Goal: Check status: Check status

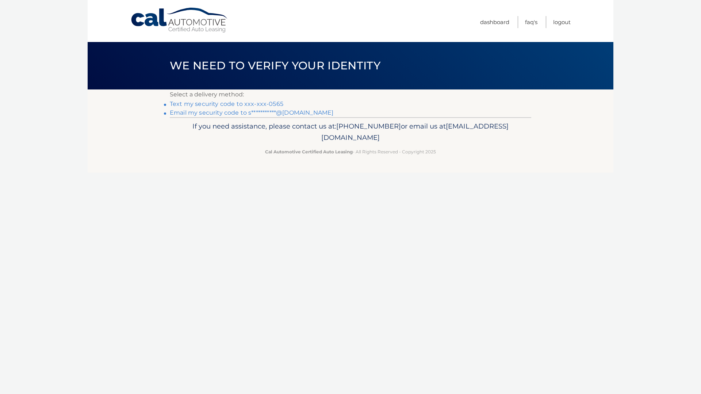
click at [269, 103] on link "Text my security code to xxx-xxx-0565" at bounding box center [227, 103] width 114 height 7
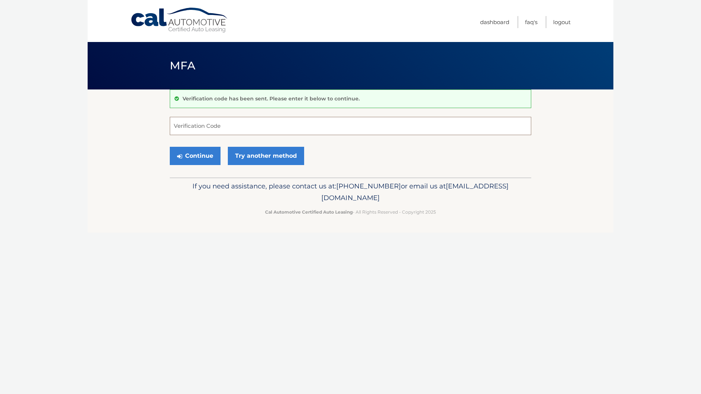
click at [286, 127] on input "Verification Code" at bounding box center [351, 126] width 362 height 18
type input "817130"
click at [210, 159] on button "Continue" at bounding box center [195, 156] width 51 height 18
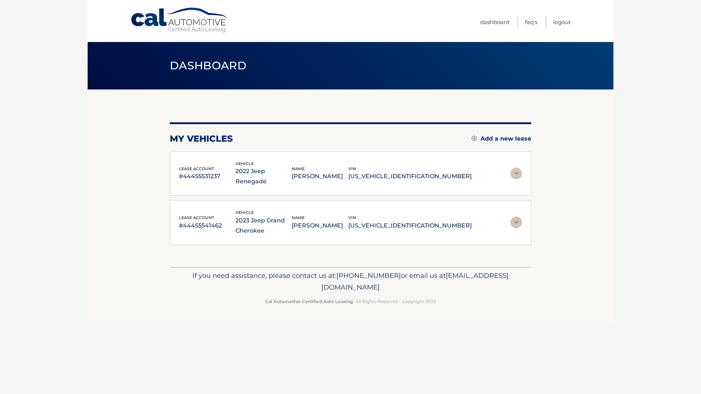
click at [518, 170] on img at bounding box center [517, 174] width 12 height 12
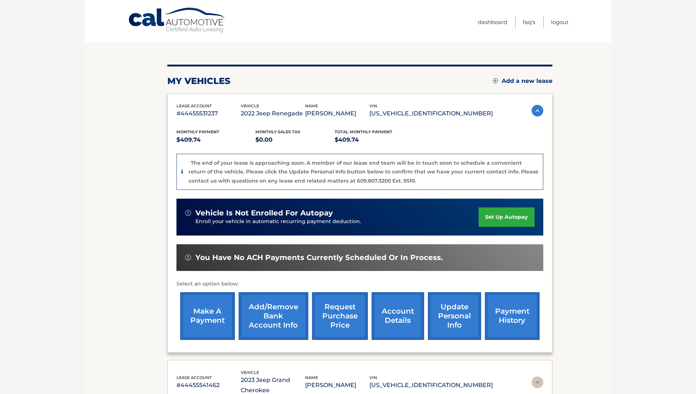
scroll to position [146, 0]
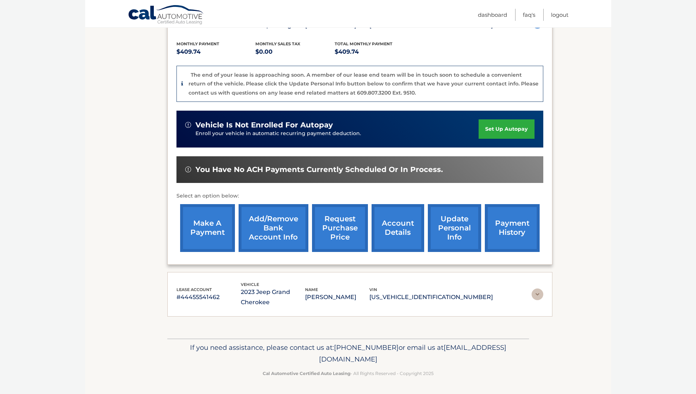
click at [516, 229] on link "payment history" at bounding box center [512, 228] width 55 height 48
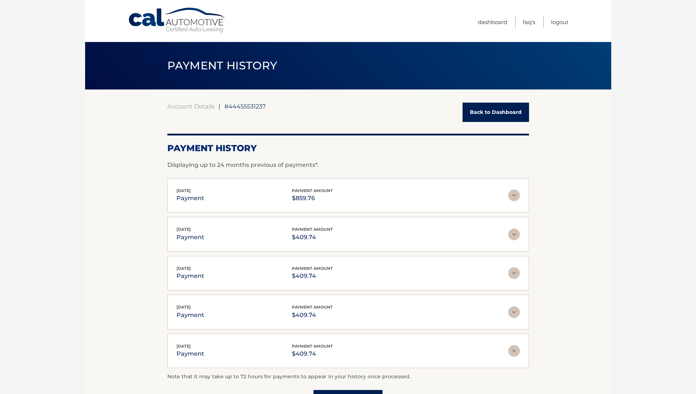
click at [514, 194] on img at bounding box center [514, 196] width 12 height 12
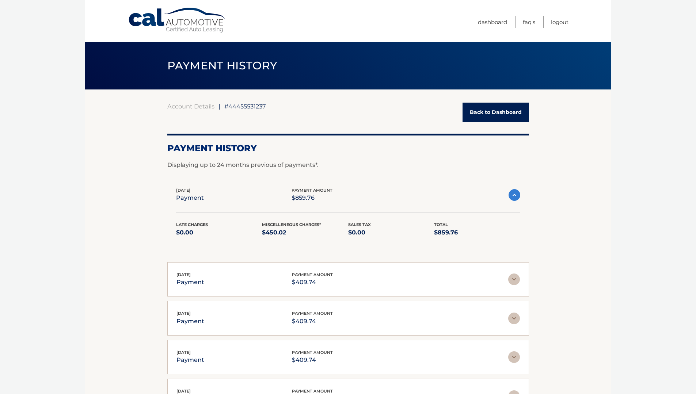
click at [500, 109] on link "Back to Dashboard" at bounding box center [495, 112] width 66 height 19
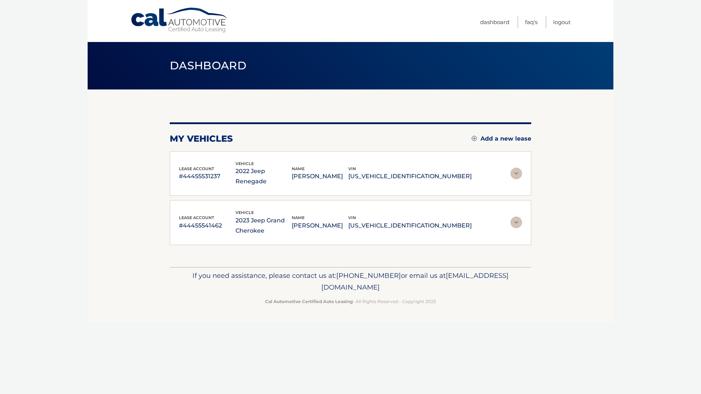
click at [513, 168] on img at bounding box center [517, 174] width 12 height 12
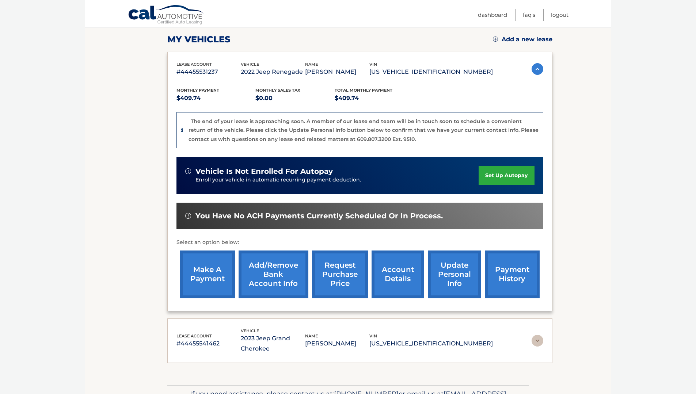
scroll to position [73, 0]
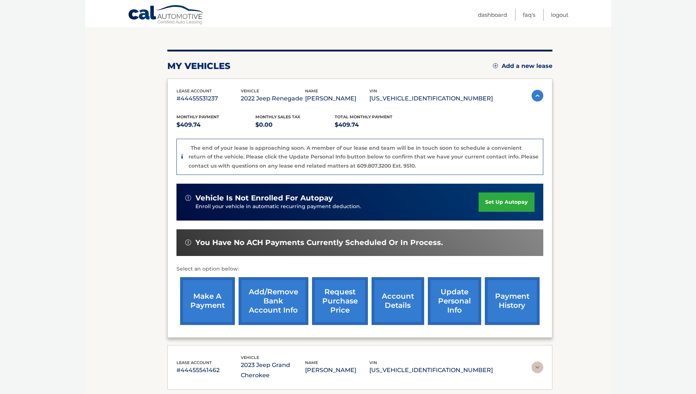
click at [534, 93] on img at bounding box center [537, 96] width 12 height 12
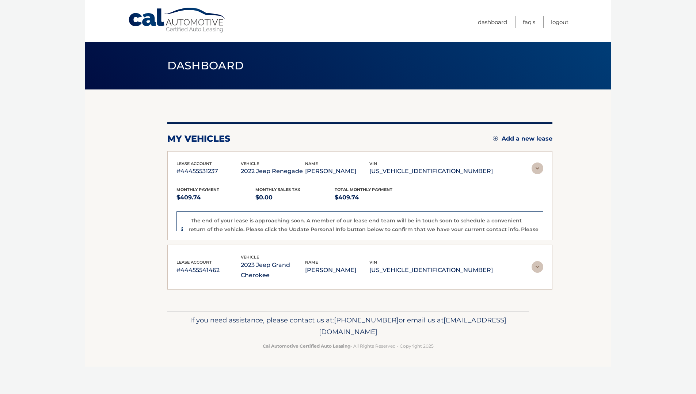
scroll to position [0, 0]
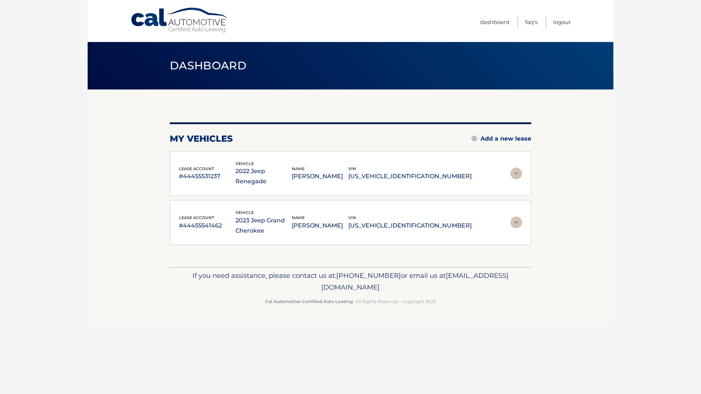
click at [516, 217] on img at bounding box center [517, 223] width 12 height 12
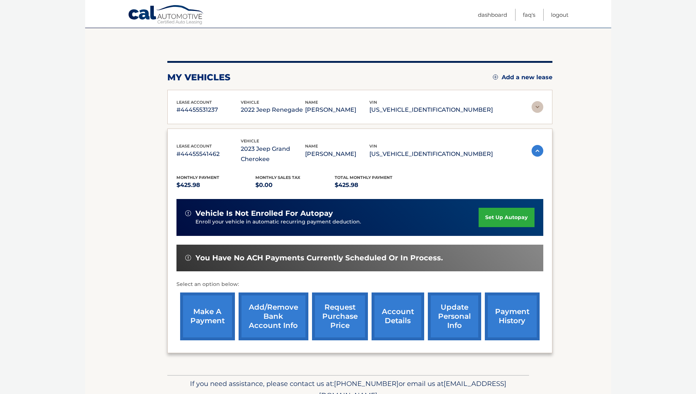
scroll to position [98, 0]
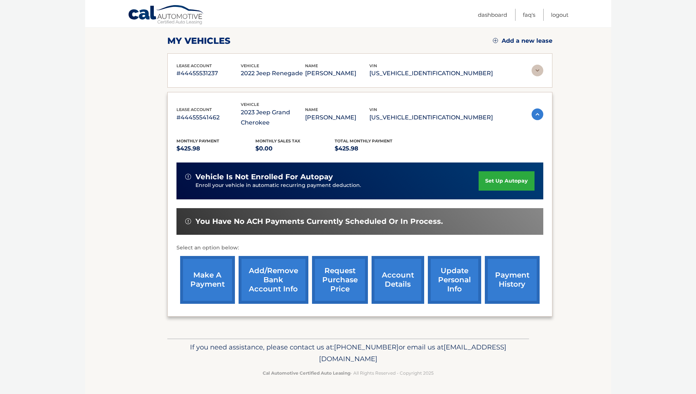
click at [382, 286] on link "account details" at bounding box center [397, 280] width 53 height 48
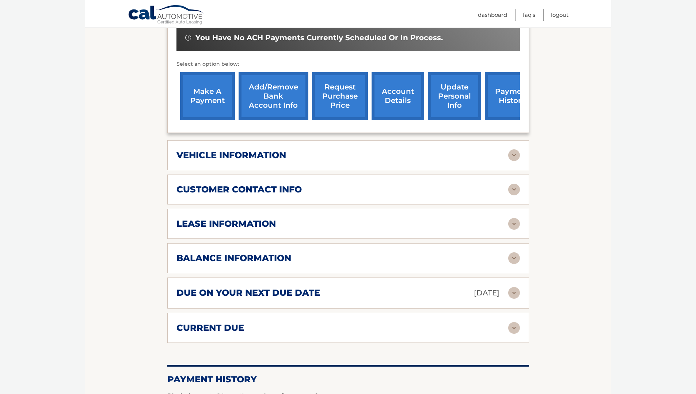
scroll to position [256, 0]
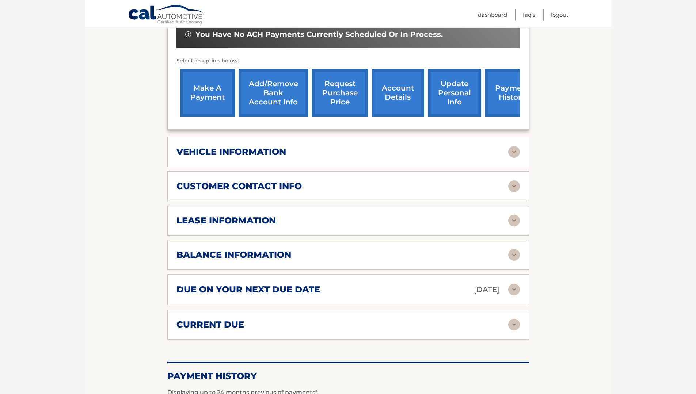
click at [420, 153] on div "vehicle information" at bounding box center [342, 151] width 332 height 11
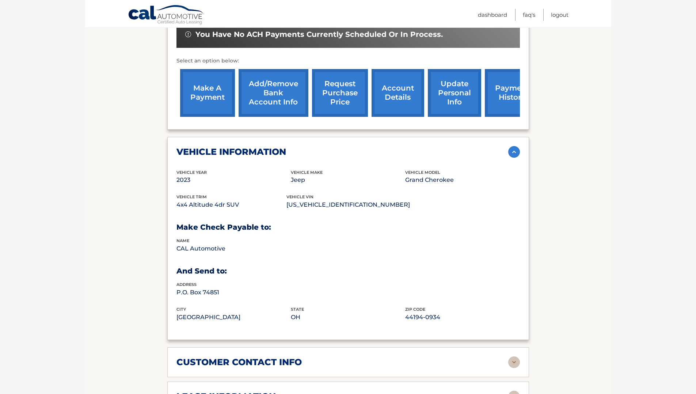
click at [420, 153] on div "vehicle information" at bounding box center [342, 151] width 332 height 11
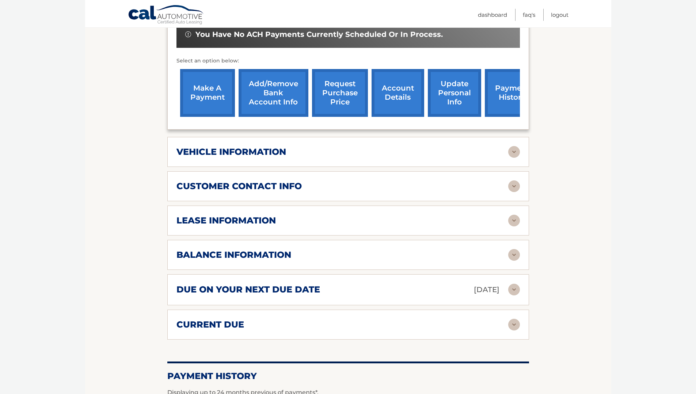
click at [517, 220] on img at bounding box center [514, 221] width 12 height 12
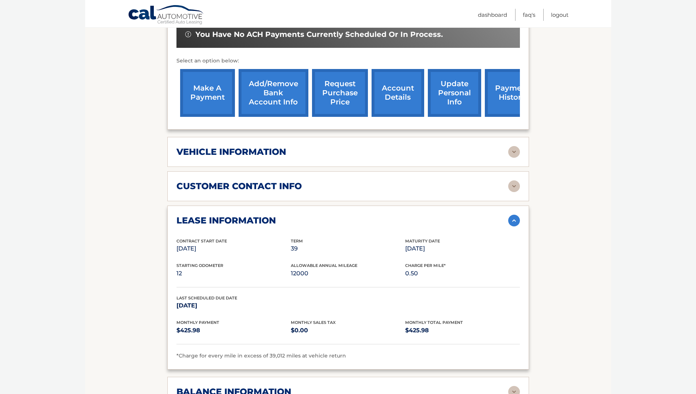
click at [514, 221] on img at bounding box center [514, 221] width 12 height 12
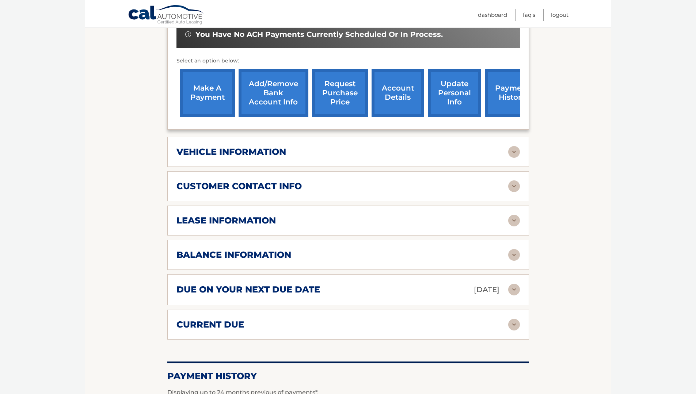
click at [517, 256] on img at bounding box center [514, 255] width 12 height 12
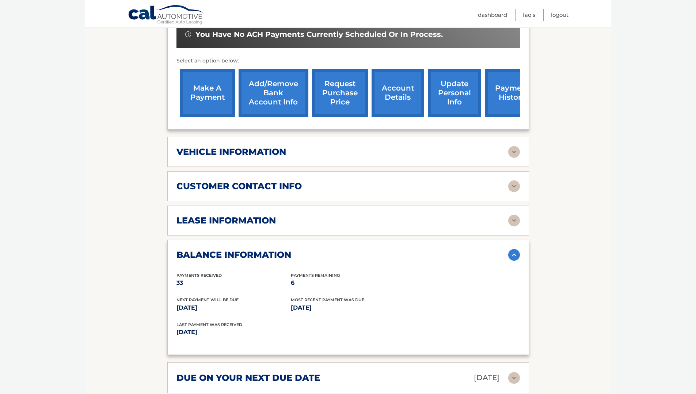
click at [516, 251] on img at bounding box center [514, 255] width 12 height 12
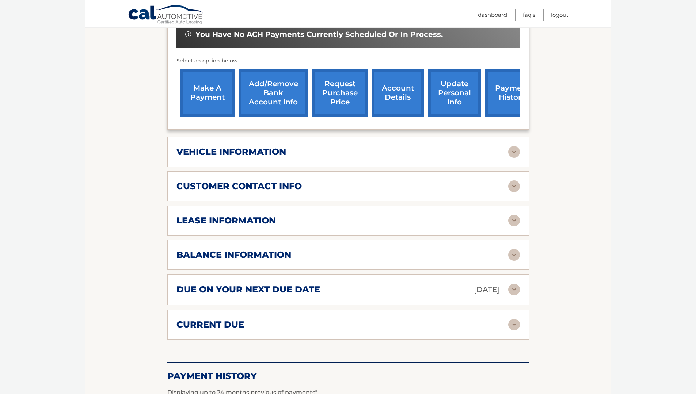
scroll to position [292, 0]
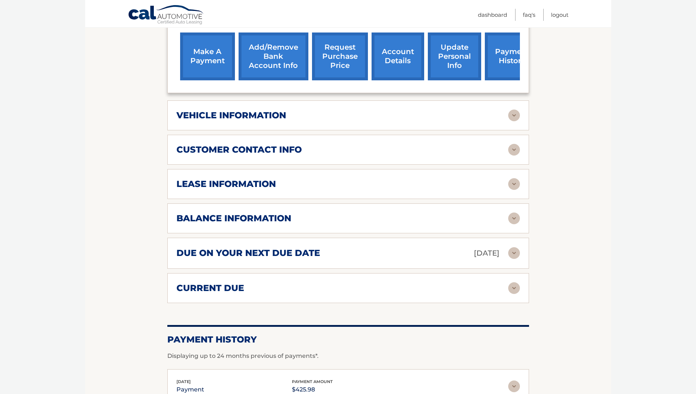
click at [514, 286] on img at bounding box center [514, 288] width 12 height 12
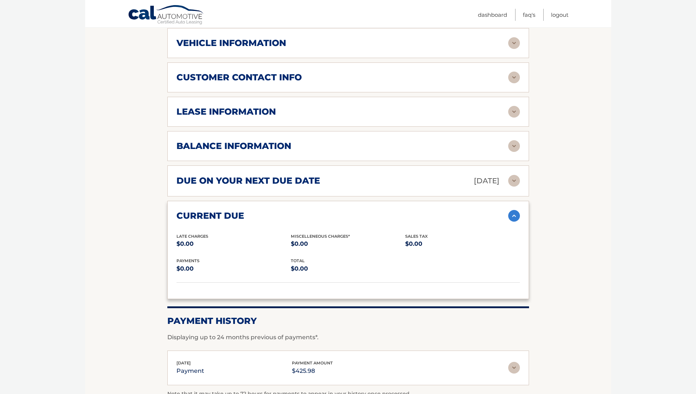
scroll to position [365, 0]
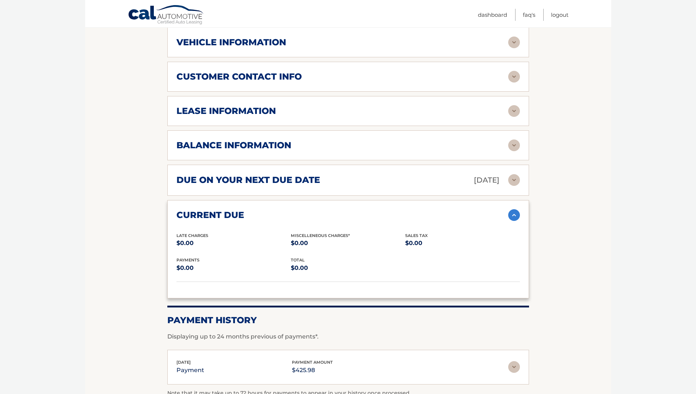
drag, startPoint x: 510, startPoint y: 216, endPoint x: 510, endPoint y: 212, distance: 4.0
click at [510, 217] on img at bounding box center [514, 215] width 12 height 12
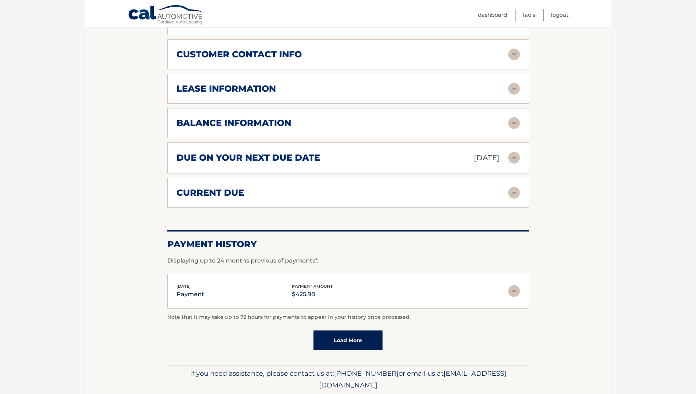
scroll to position [414, 0]
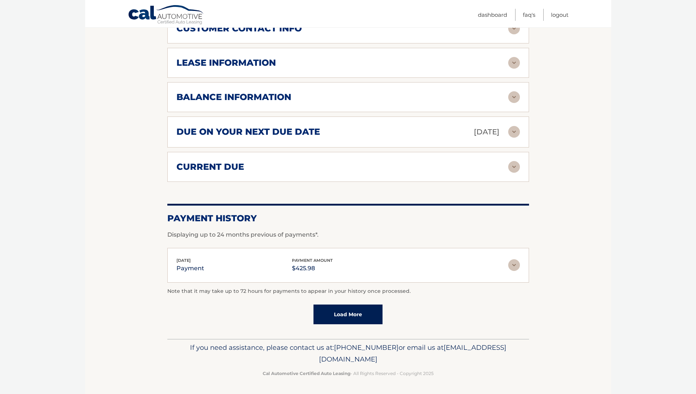
click at [515, 268] on img at bounding box center [514, 265] width 12 height 12
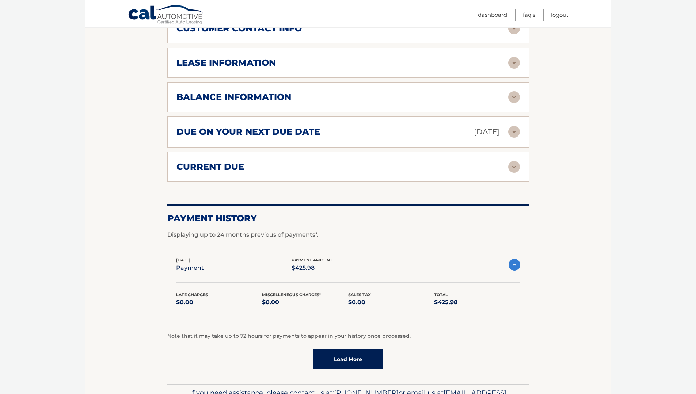
click at [515, 268] on img at bounding box center [514, 265] width 12 height 12
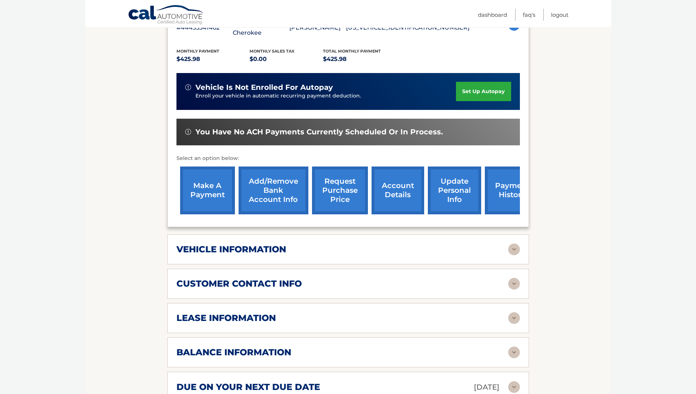
scroll to position [158, 0]
click at [406, 202] on link "account details" at bounding box center [397, 191] width 53 height 48
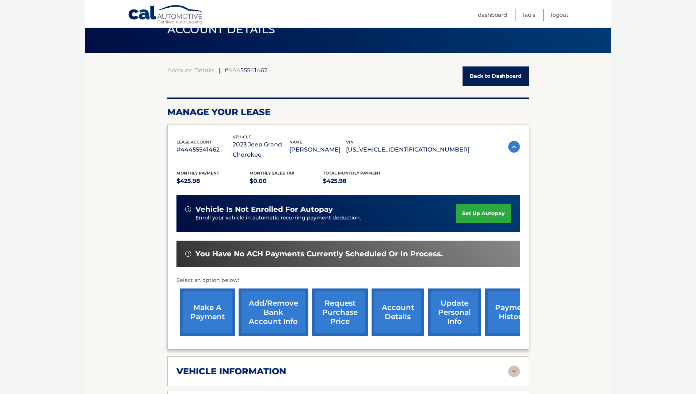
scroll to position [37, 0]
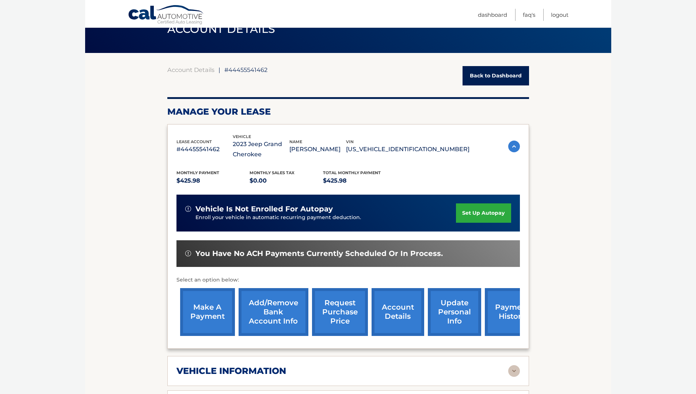
click at [511, 146] on img at bounding box center [514, 147] width 12 height 12
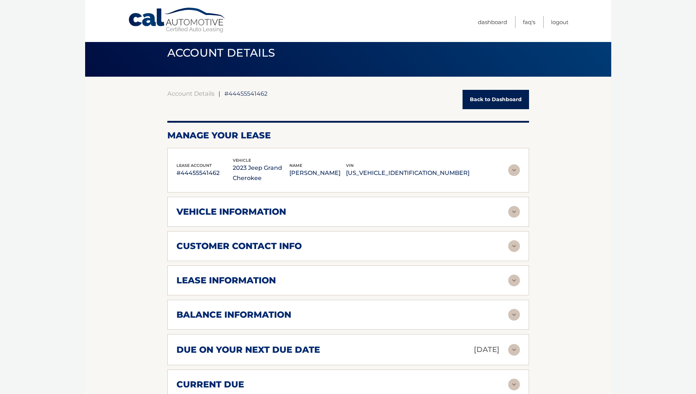
scroll to position [0, 0]
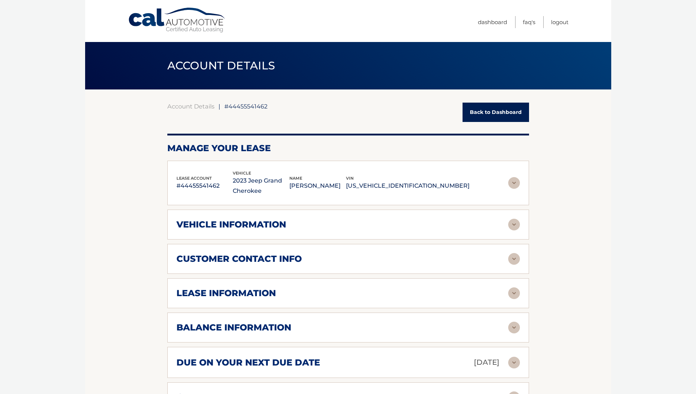
click at [489, 107] on link "Back to Dashboard" at bounding box center [495, 112] width 66 height 19
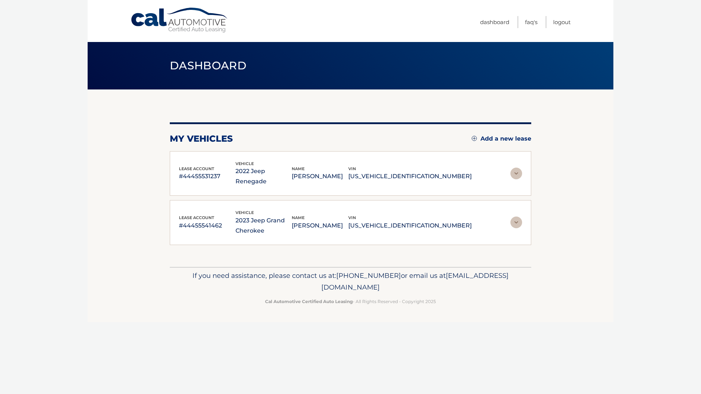
click at [515, 169] on img at bounding box center [517, 174] width 12 height 12
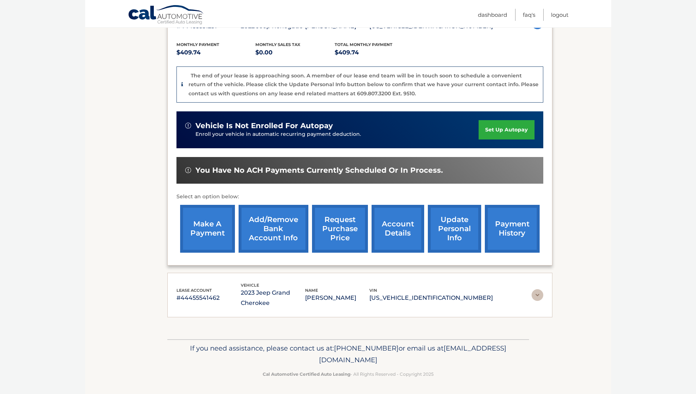
scroll to position [146, 0]
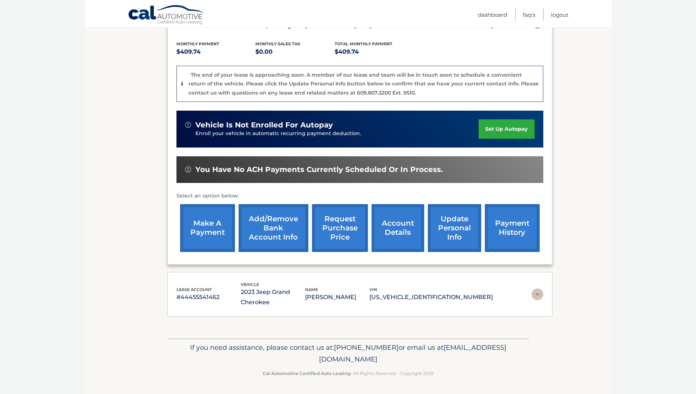
click at [385, 228] on link "account details" at bounding box center [397, 228] width 53 height 48
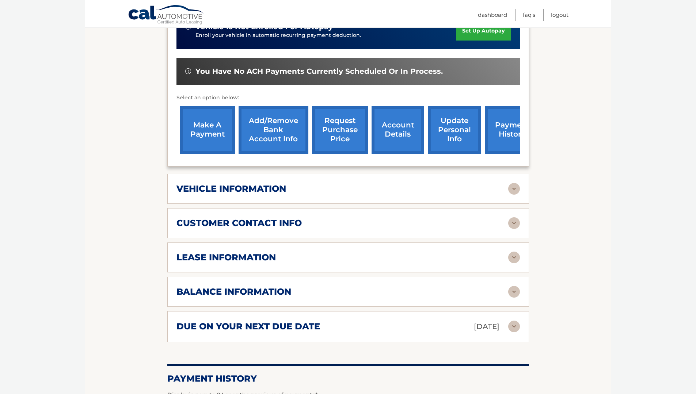
scroll to position [219, 0]
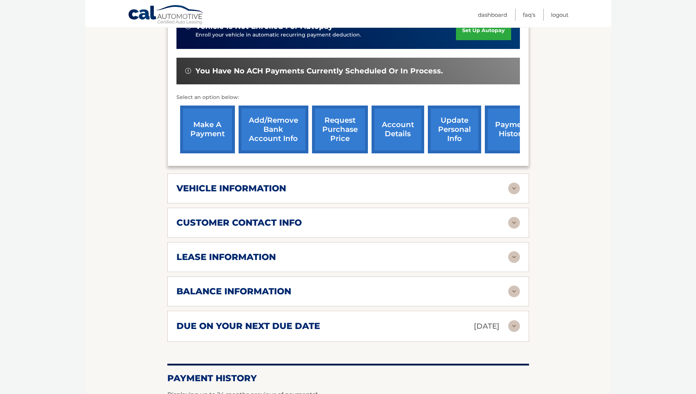
click at [517, 183] on img at bounding box center [514, 189] width 12 height 12
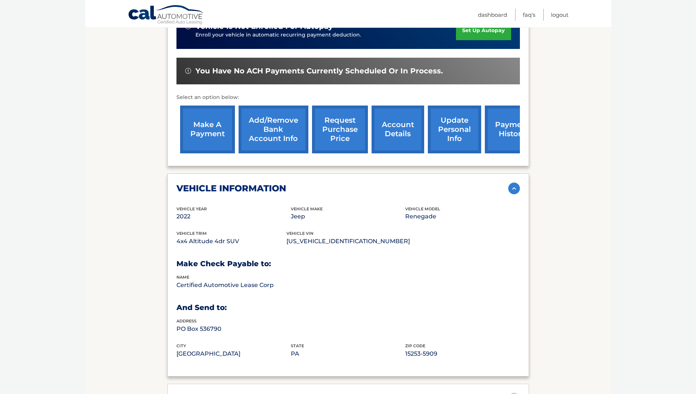
click at [517, 183] on img at bounding box center [514, 189] width 12 height 12
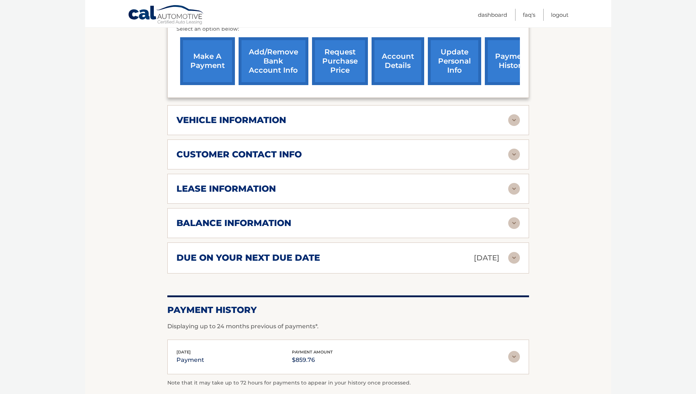
scroll to position [292, 0]
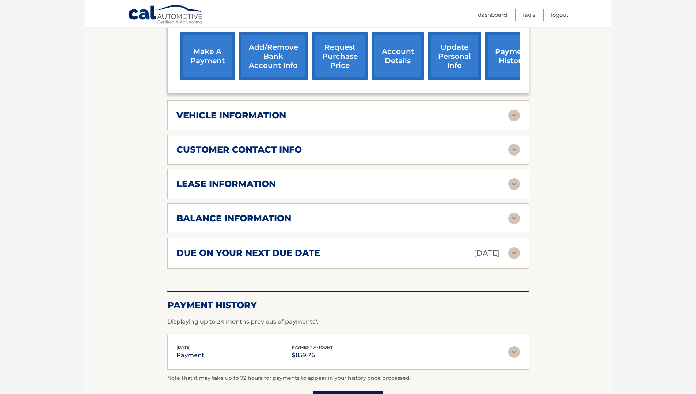
click at [516, 178] on img at bounding box center [514, 184] width 12 height 12
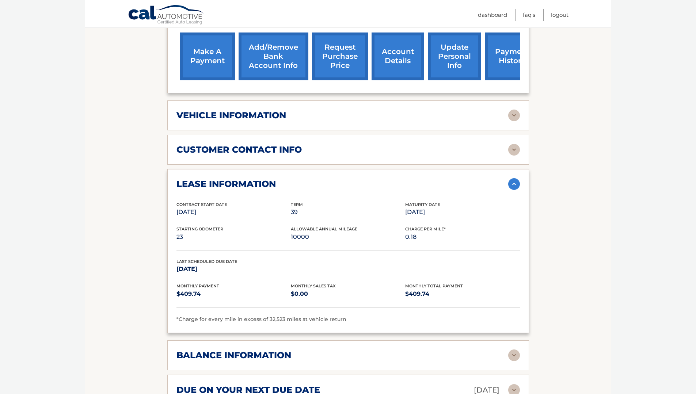
click at [510, 178] on img at bounding box center [514, 184] width 12 height 12
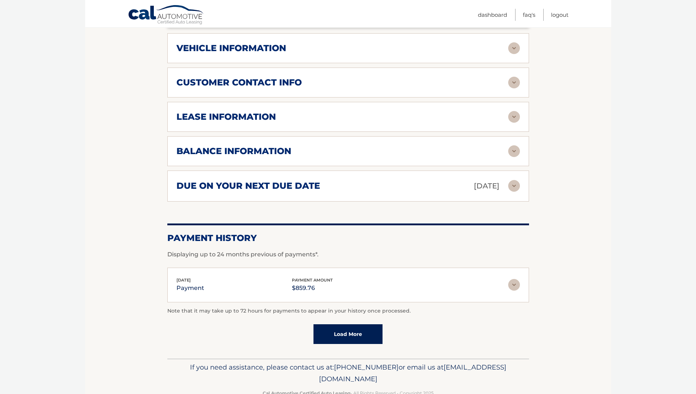
scroll to position [365, 0]
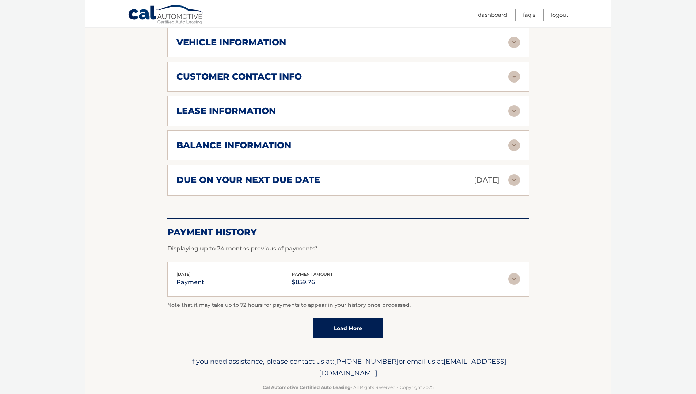
click at [514, 140] on img at bounding box center [514, 146] width 12 height 12
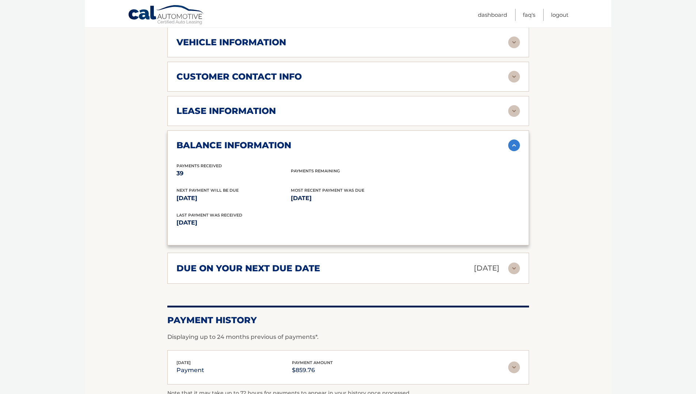
click at [514, 140] on img at bounding box center [514, 146] width 12 height 12
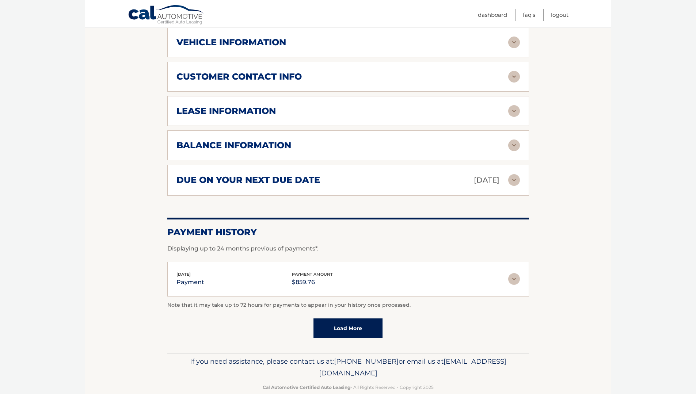
click at [512, 174] on img at bounding box center [514, 180] width 12 height 12
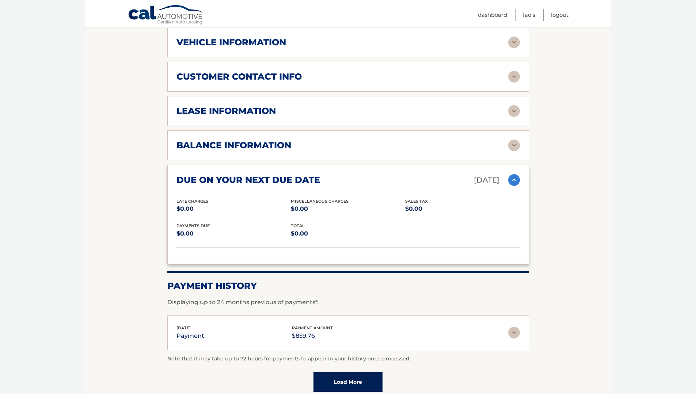
click at [512, 174] on img at bounding box center [514, 180] width 12 height 12
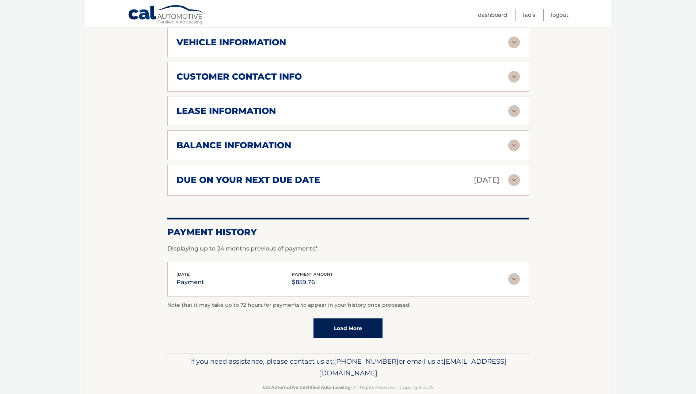
scroll to position [369, 0]
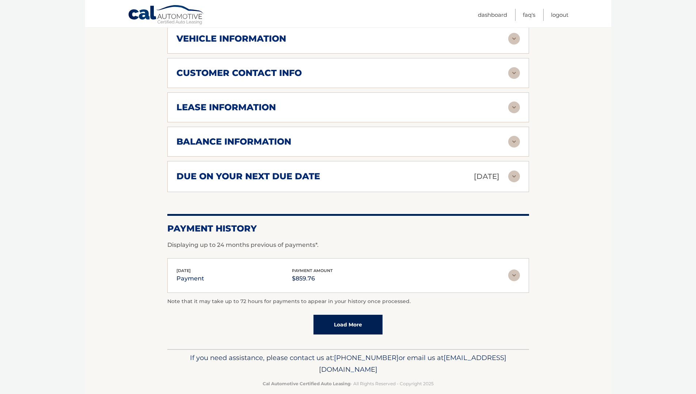
click at [518, 271] on img at bounding box center [514, 276] width 12 height 12
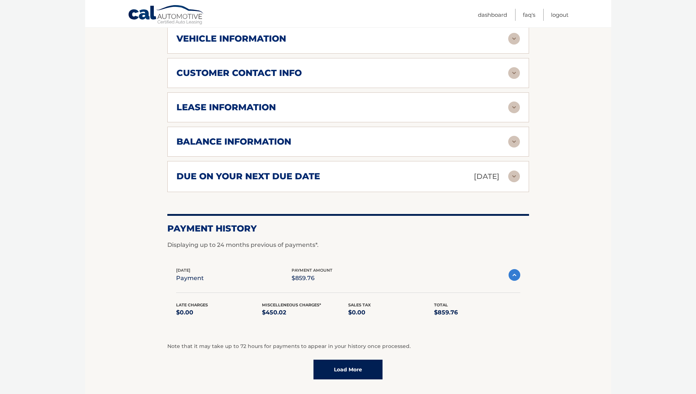
click at [518, 271] on img at bounding box center [514, 275] width 12 height 12
